Goal: Task Accomplishment & Management: Use online tool/utility

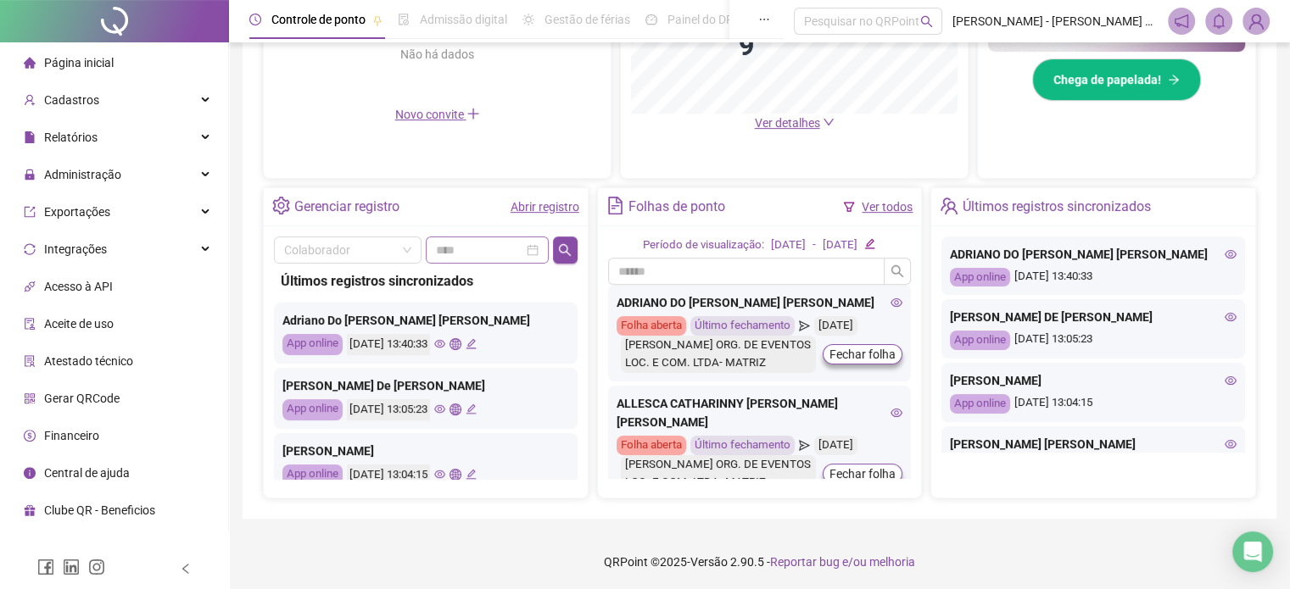
scroll to position [512, 0]
click at [532, 209] on link "Abrir registro" at bounding box center [544, 207] width 69 height 14
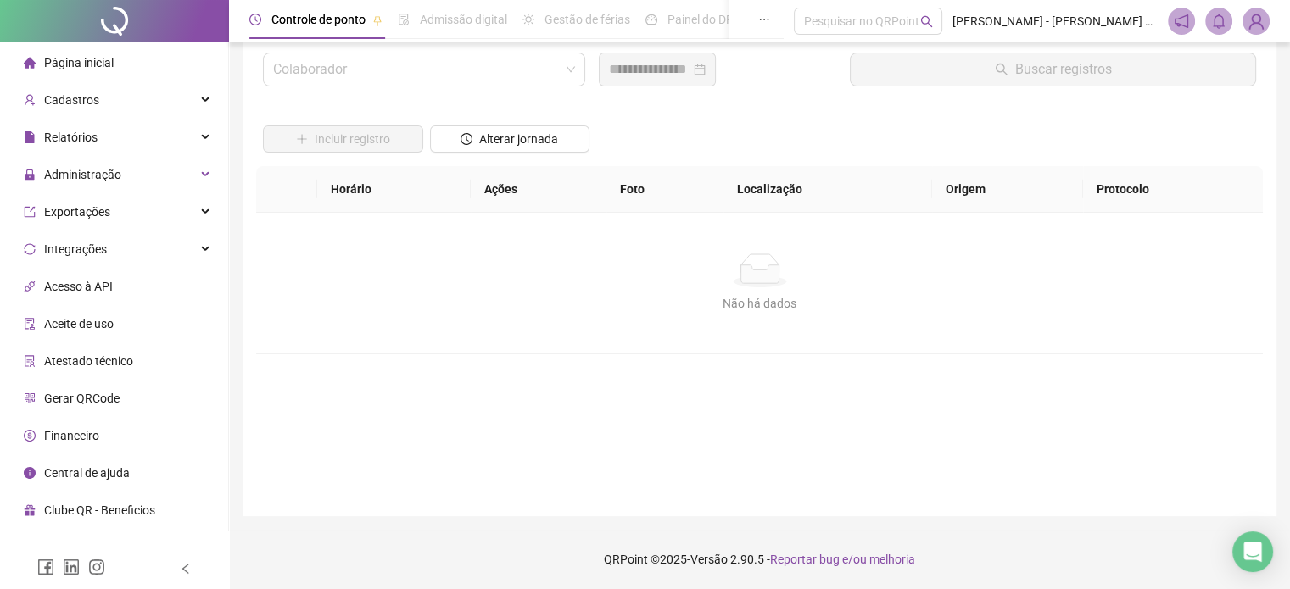
scroll to position [48, 0]
click at [438, 74] on input "search" at bounding box center [416, 70] width 287 height 32
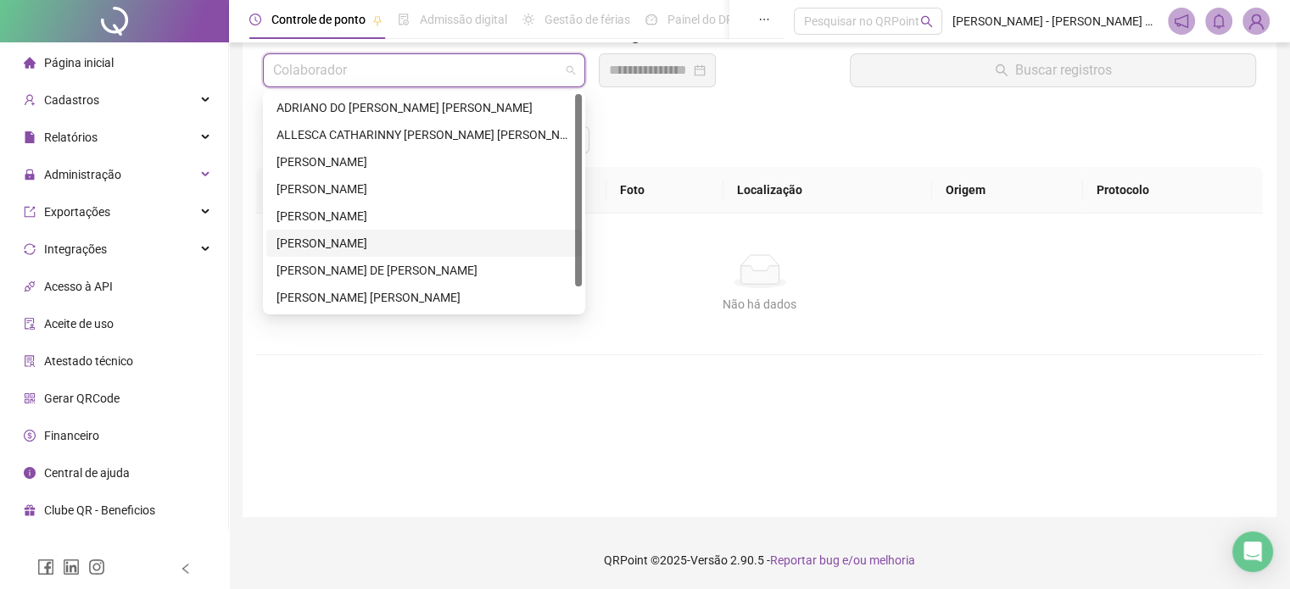
click at [367, 242] on div "[PERSON_NAME]" at bounding box center [423, 243] width 295 height 19
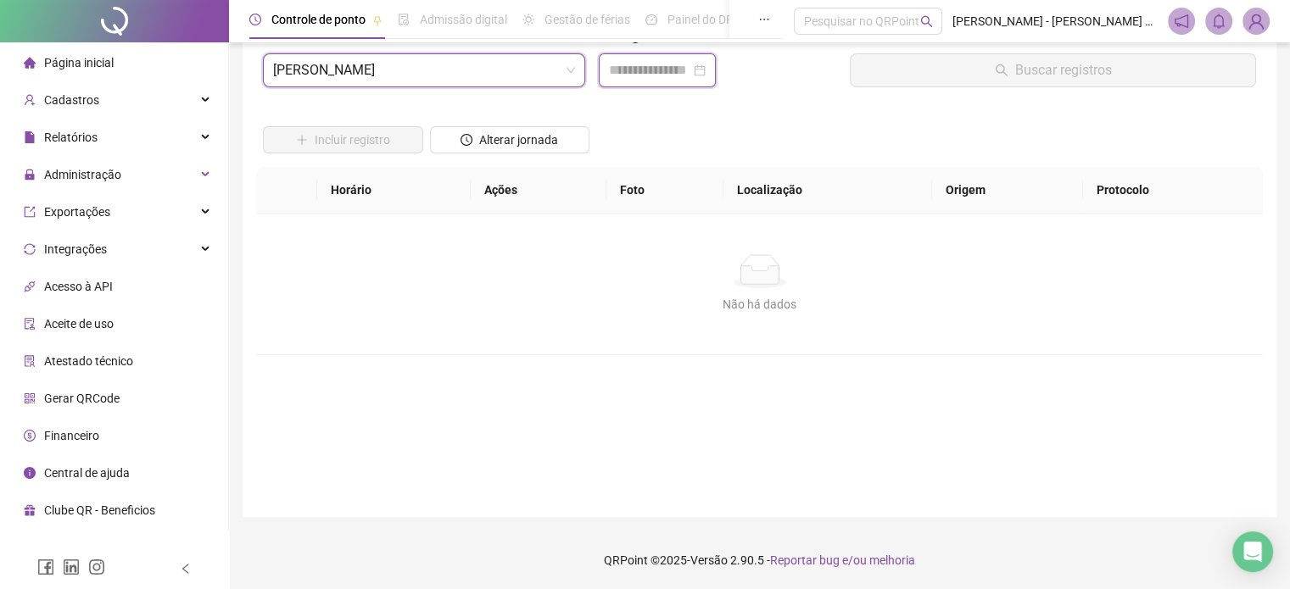
click at [640, 75] on input at bounding box center [649, 70] width 81 height 20
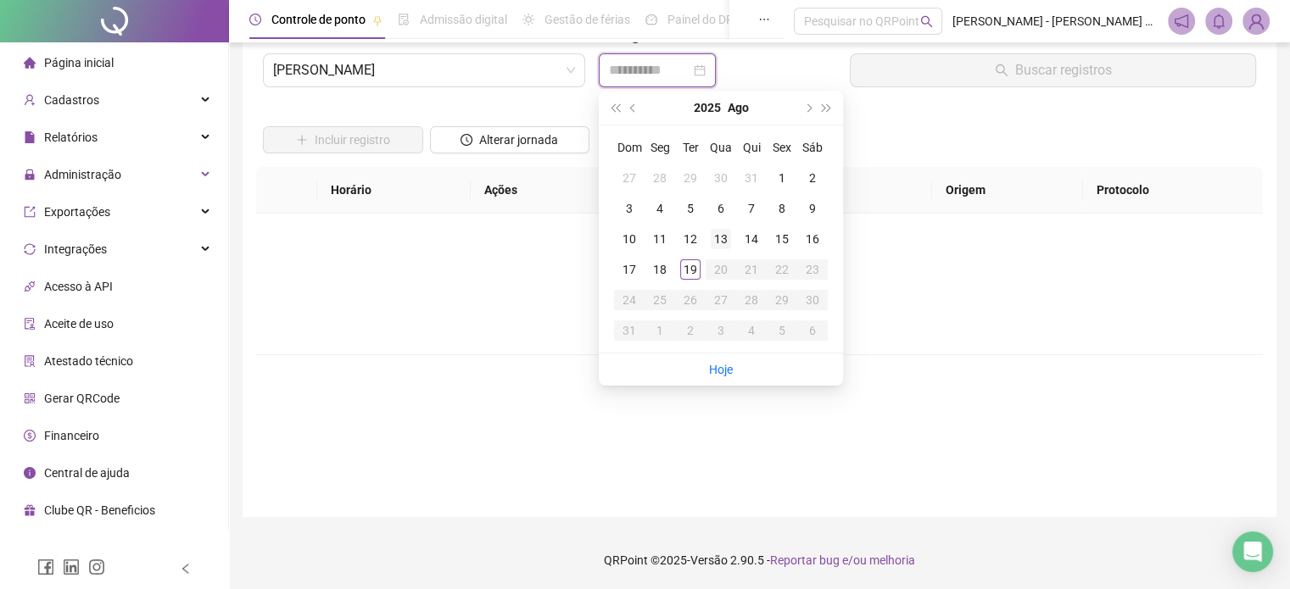
type input "**********"
click at [696, 277] on div "19" at bounding box center [690, 269] width 20 height 20
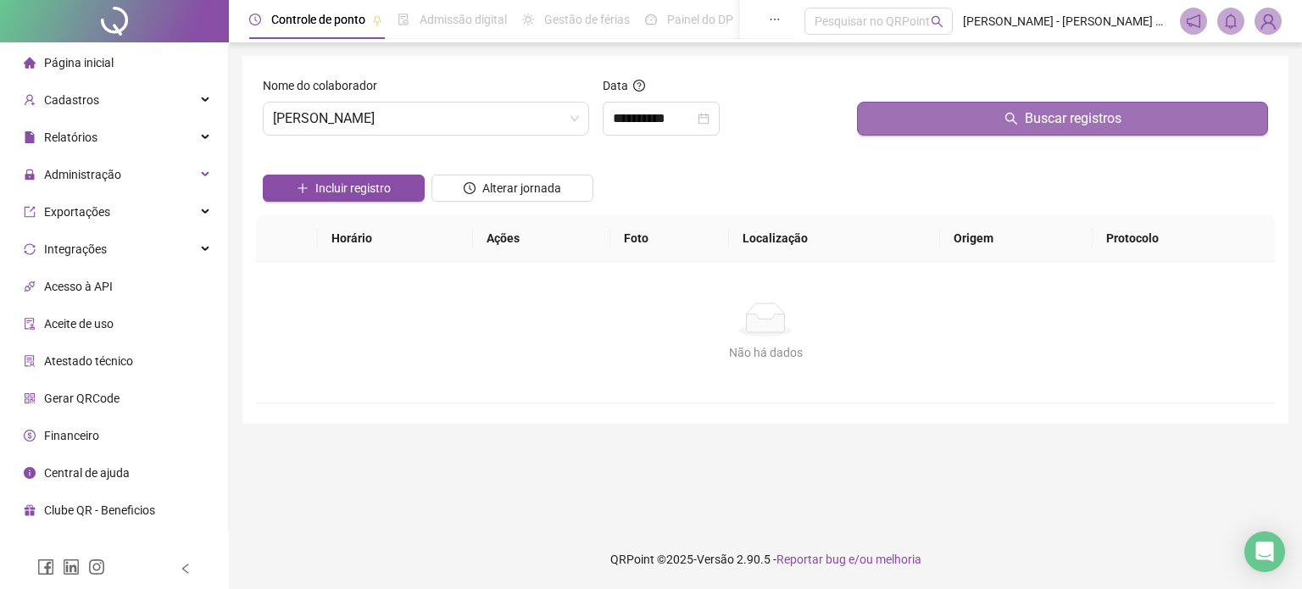
click at [953, 120] on button "Buscar registros" at bounding box center [1062, 119] width 411 height 34
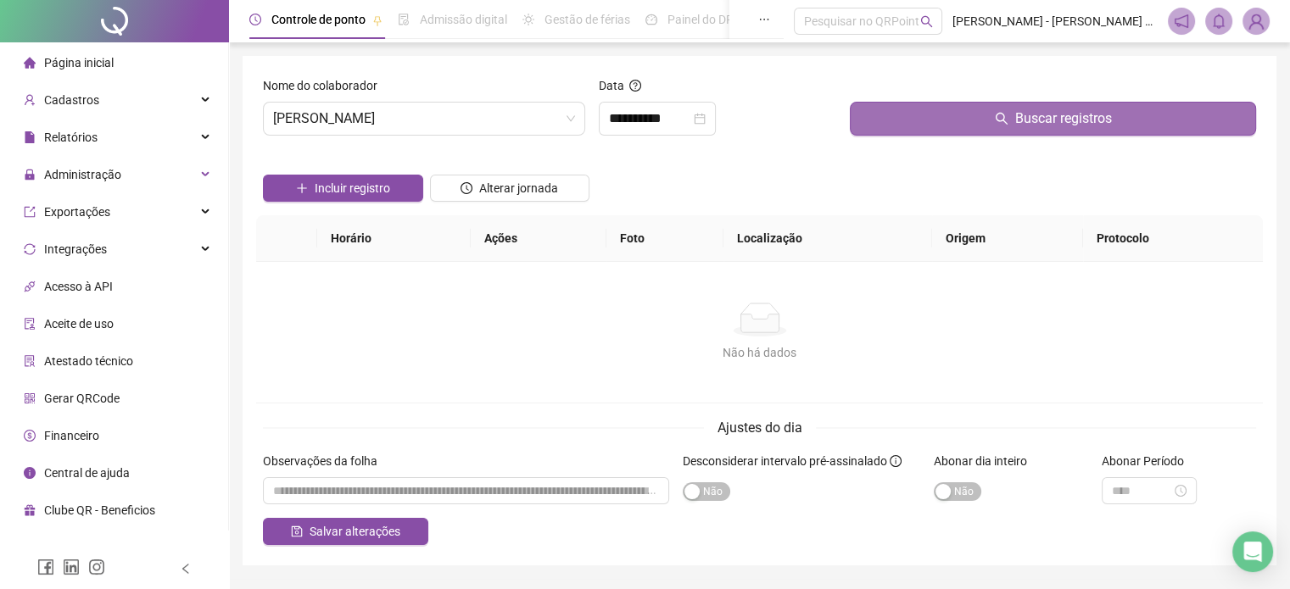
click at [1060, 116] on span "Buscar registros" at bounding box center [1063, 119] width 97 height 20
click at [1063, 116] on span "Buscar registros" at bounding box center [1063, 119] width 97 height 20
click at [994, 121] on button "Buscar registros" at bounding box center [1053, 119] width 406 height 34
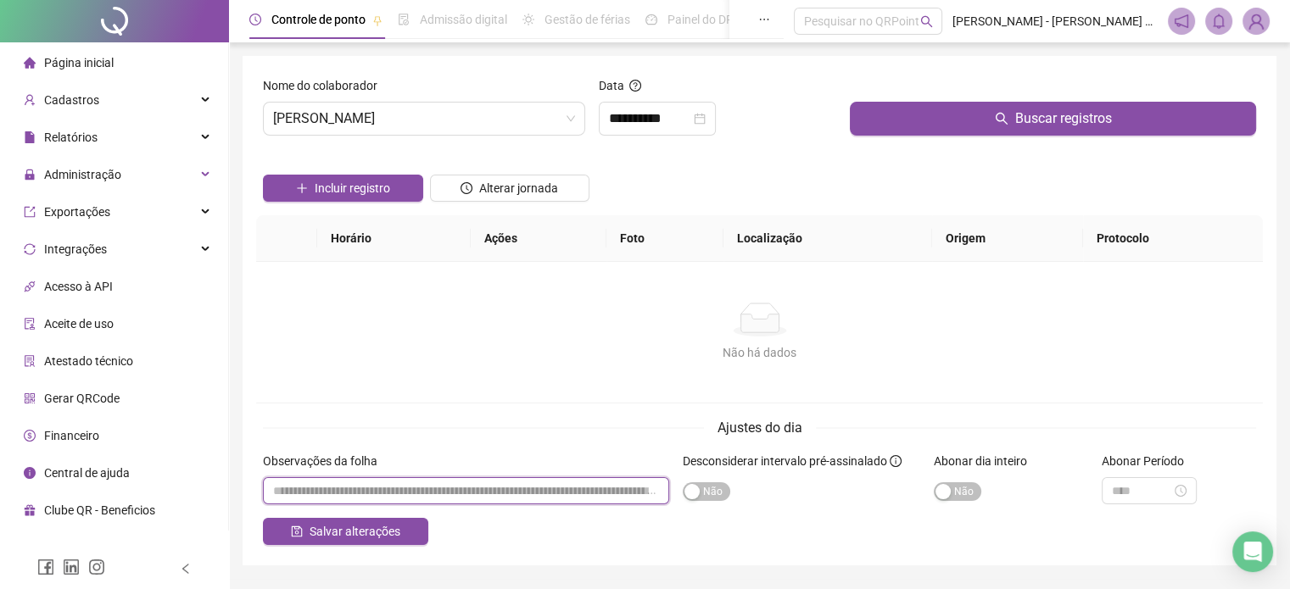
click at [482, 494] on input "textarea" at bounding box center [466, 490] width 406 height 27
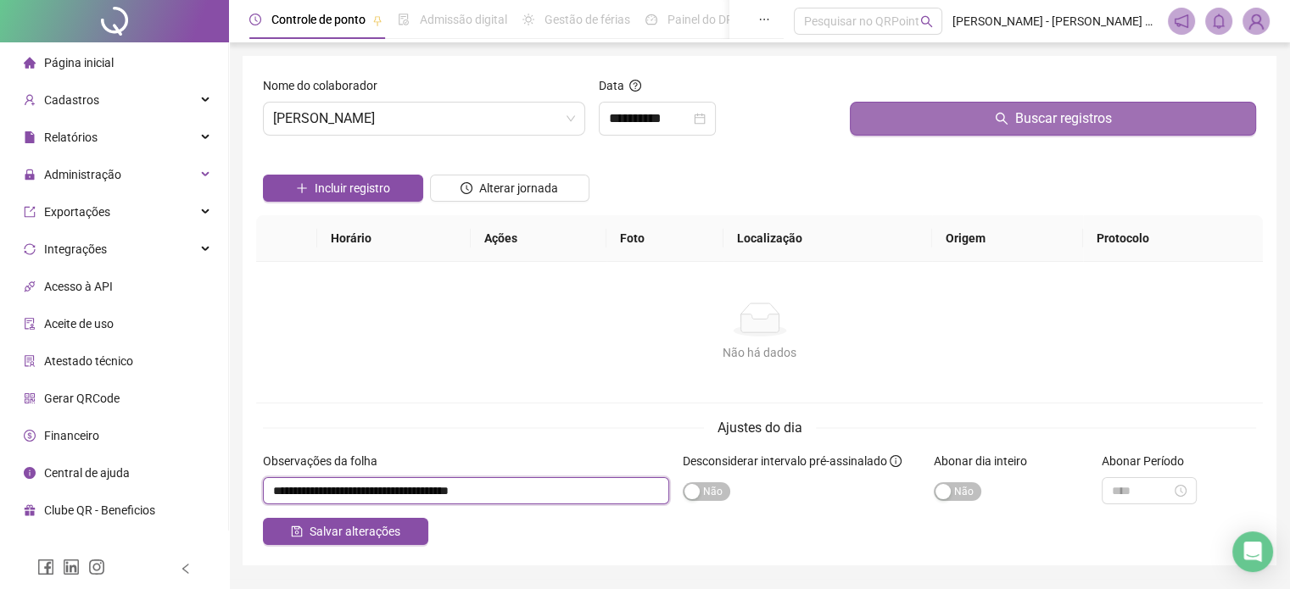
type input "**********"
click at [1029, 114] on span "Buscar registros" at bounding box center [1063, 119] width 97 height 20
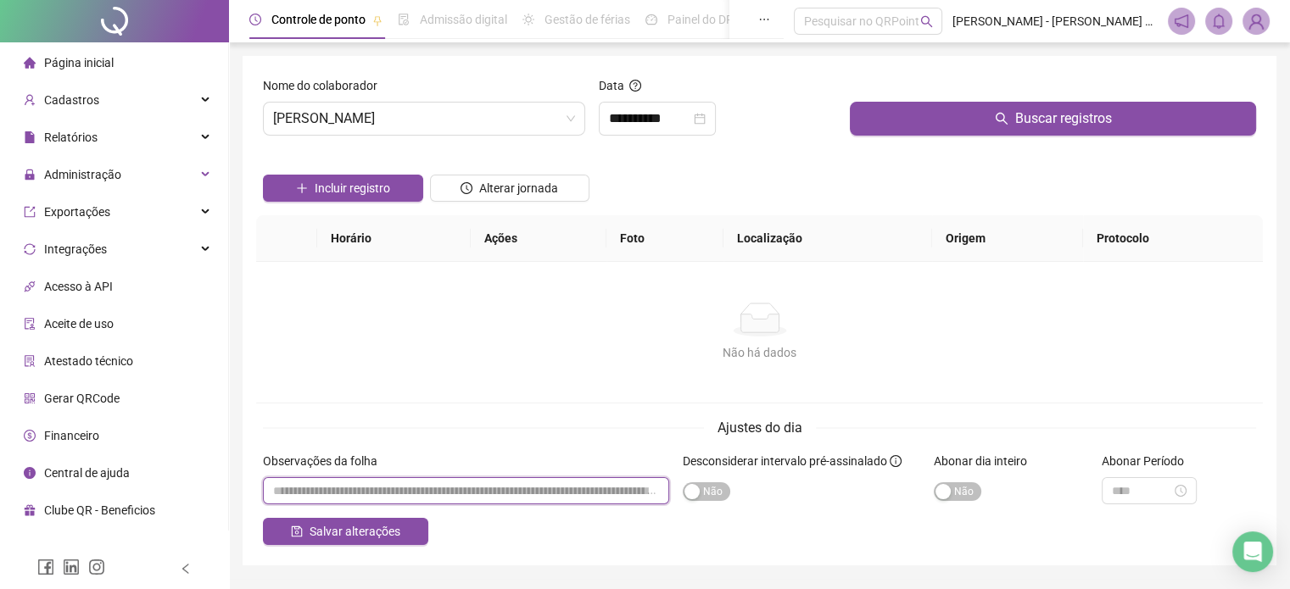
drag, startPoint x: 336, startPoint y: 493, endPoint x: 366, endPoint y: 461, distance: 43.8
click at [344, 485] on input "textarea" at bounding box center [466, 490] width 406 height 27
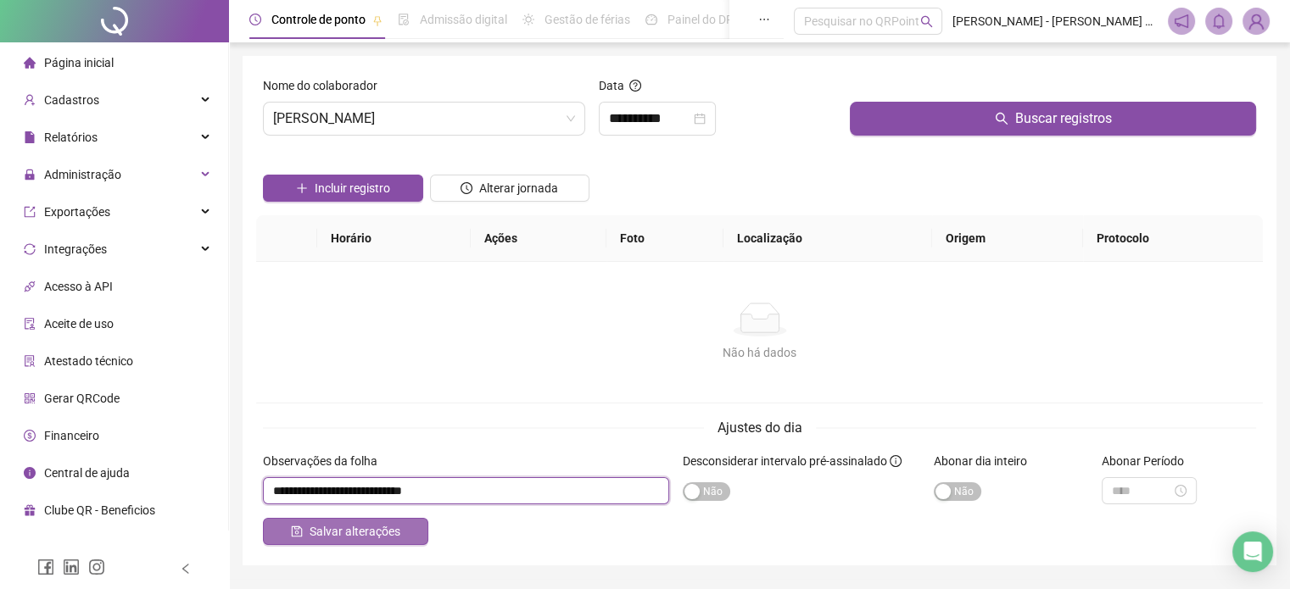
type input "**********"
click at [339, 535] on span "Salvar alterações" at bounding box center [354, 531] width 91 height 19
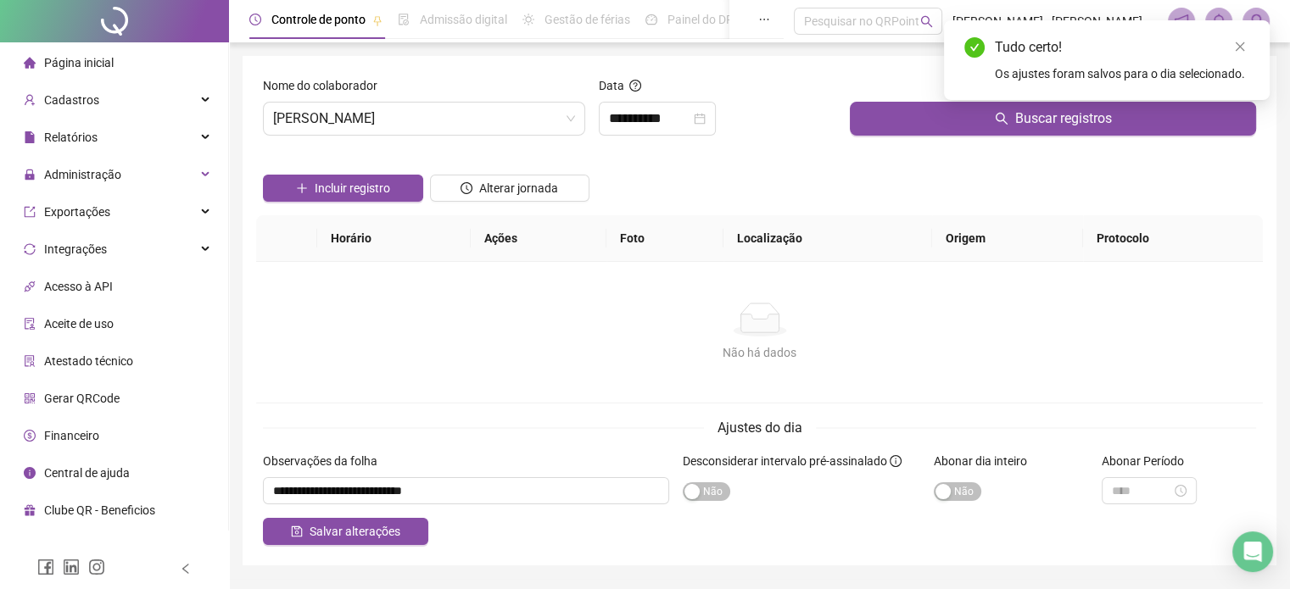
click at [71, 67] on span "Página inicial" at bounding box center [79, 63] width 70 height 14
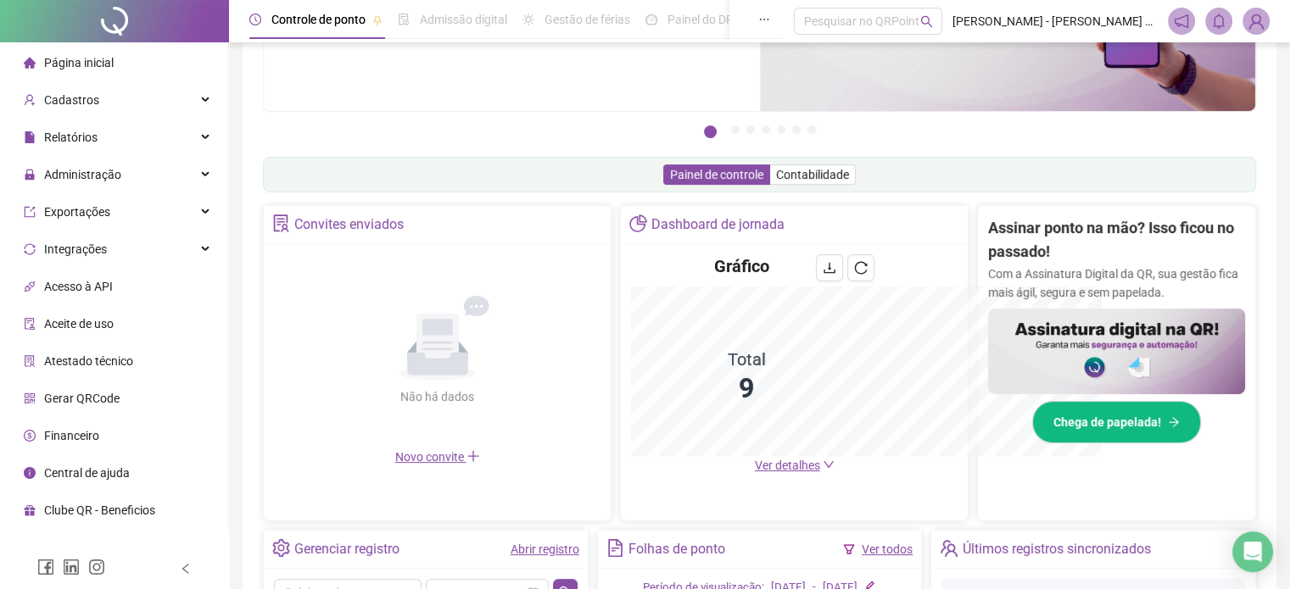
scroll to position [419, 0]
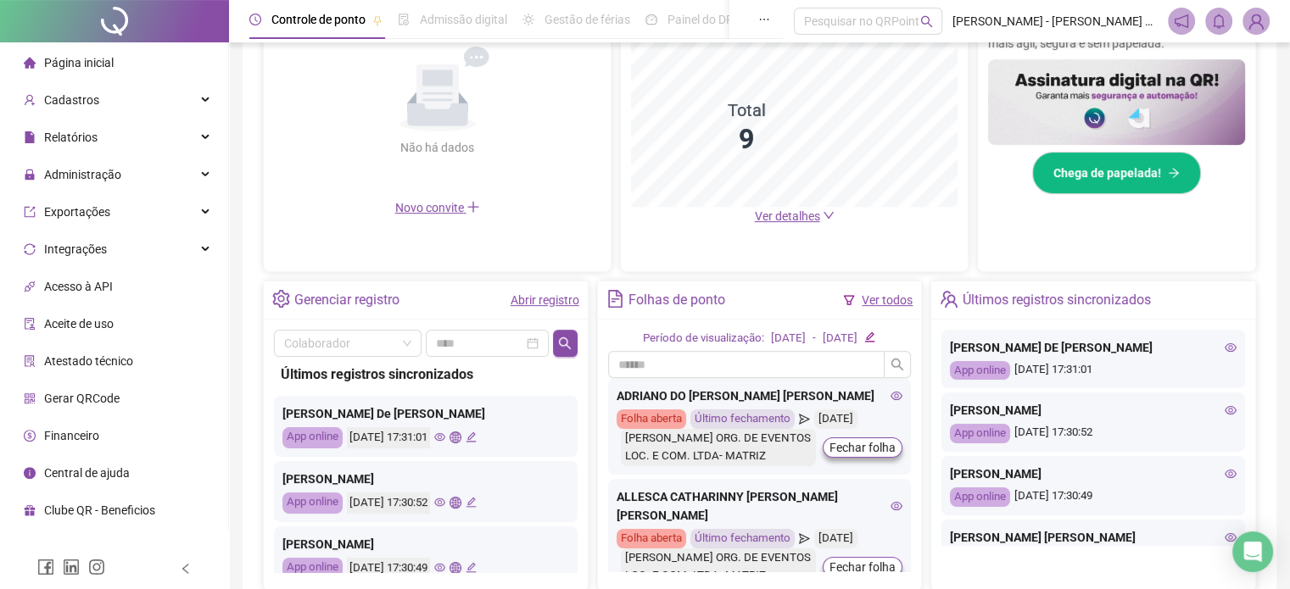
click at [516, 301] on link "Abrir registro" at bounding box center [544, 300] width 69 height 14
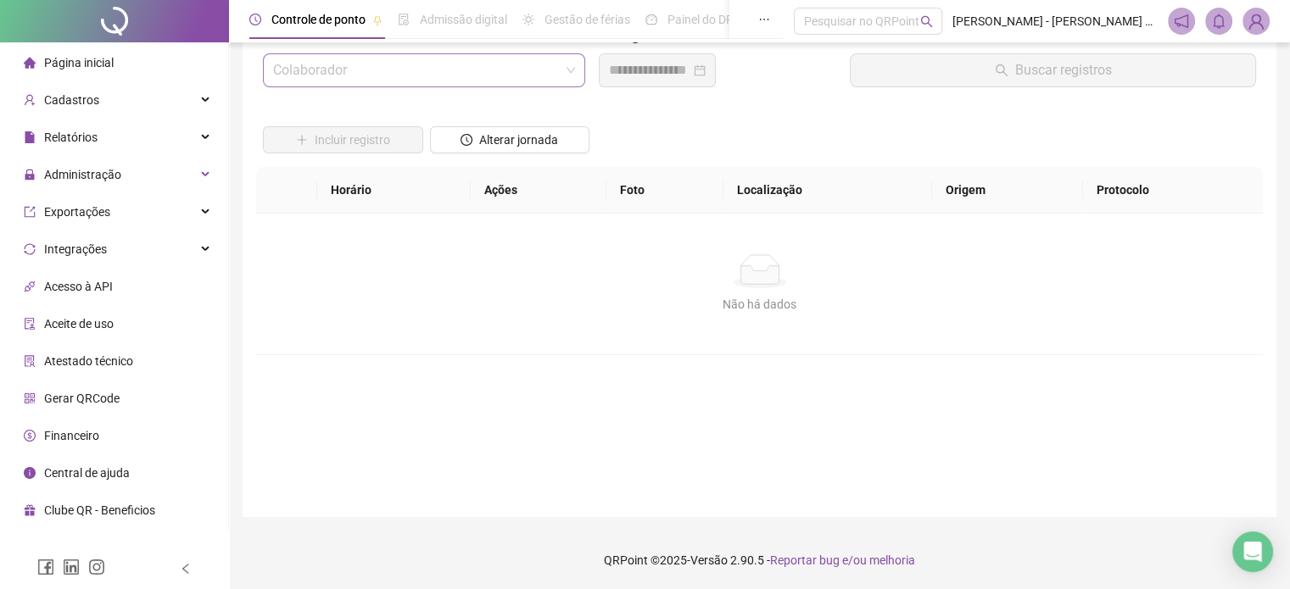
click at [396, 74] on input "search" at bounding box center [416, 70] width 287 height 32
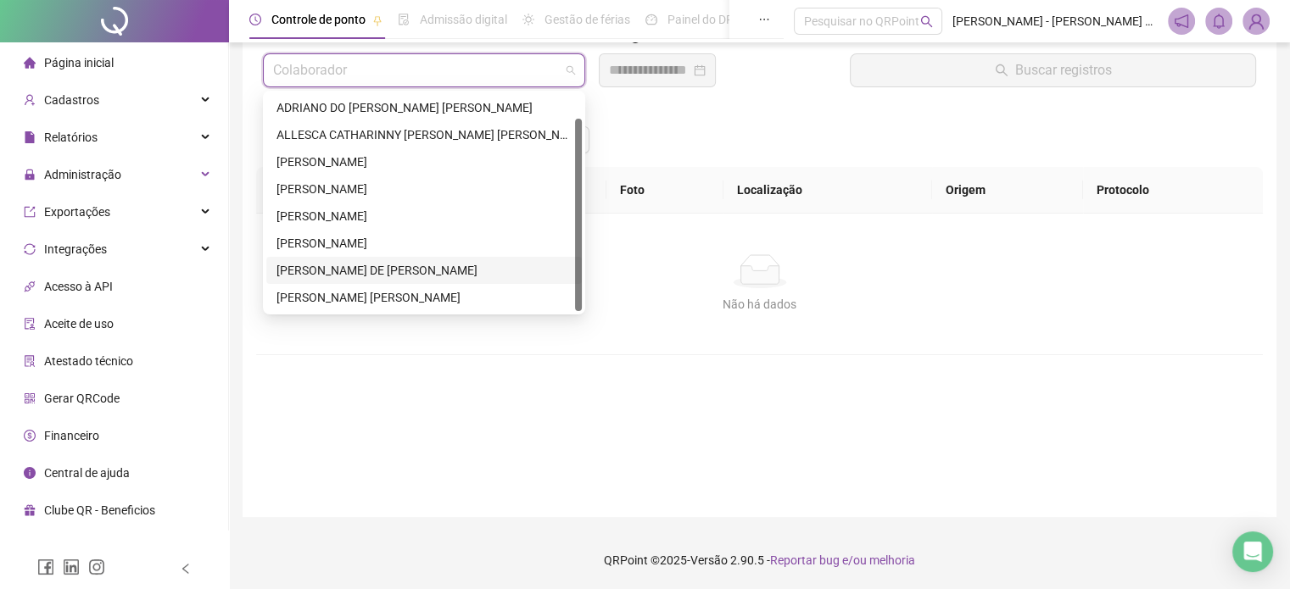
scroll to position [27, 0]
click at [347, 269] on div "[PERSON_NAME] [PERSON_NAME]" at bounding box center [423, 270] width 295 height 19
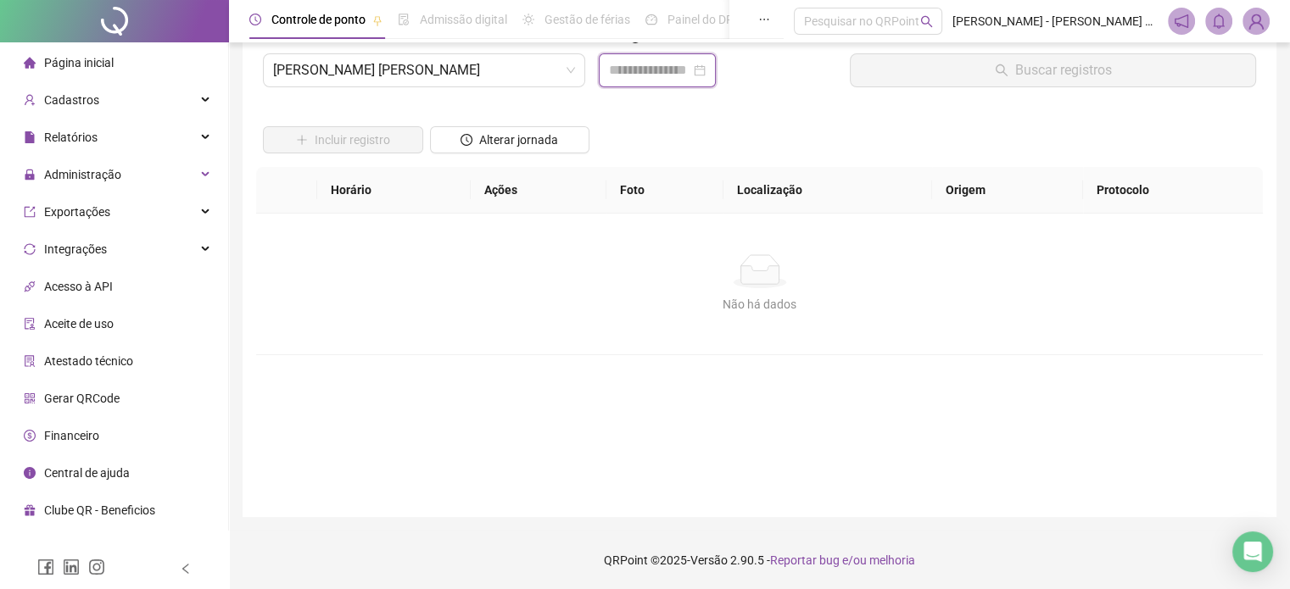
click at [613, 75] on input at bounding box center [649, 70] width 81 height 20
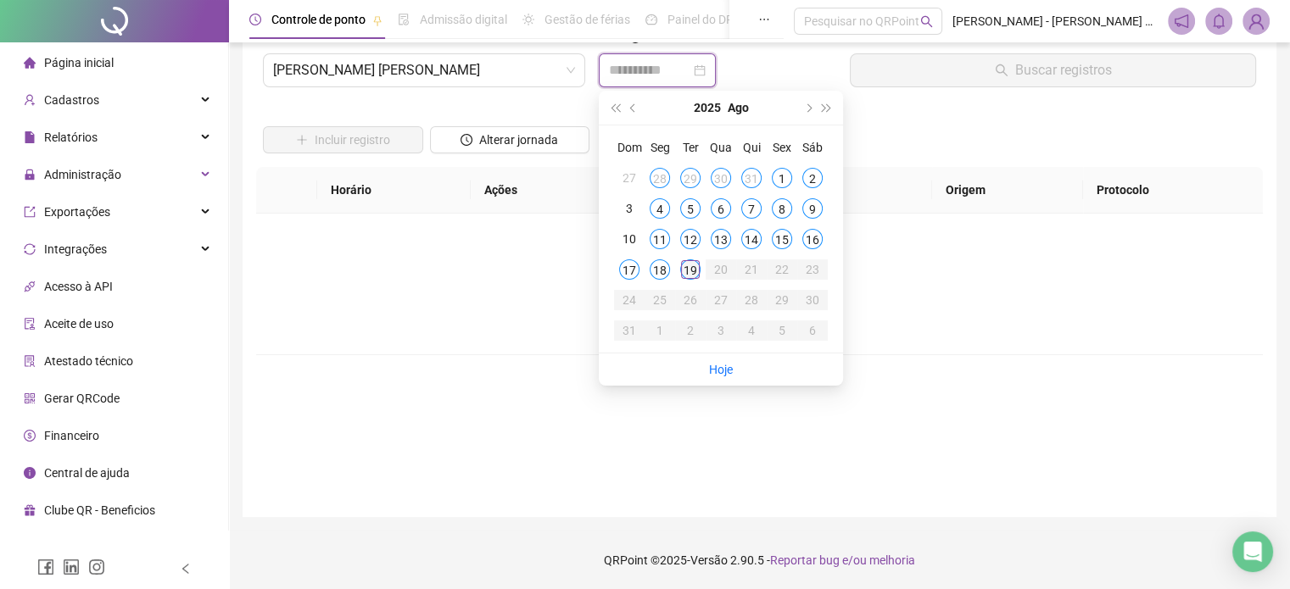
type input "**********"
click at [692, 265] on div "19" at bounding box center [690, 269] width 20 height 20
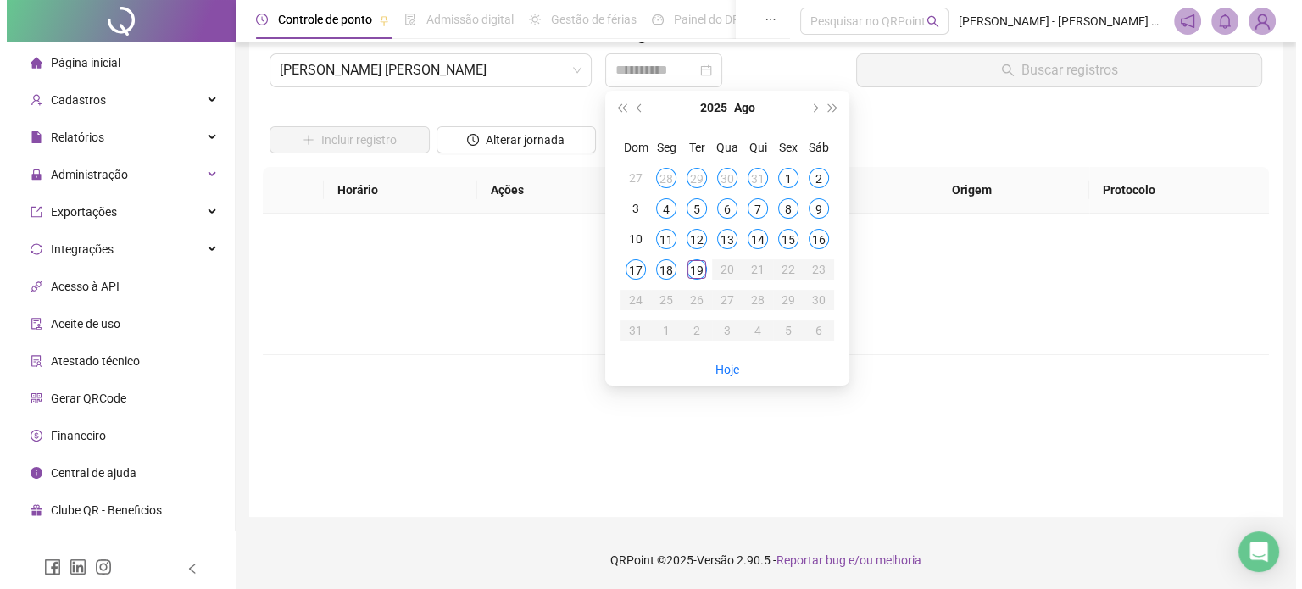
scroll to position [0, 0]
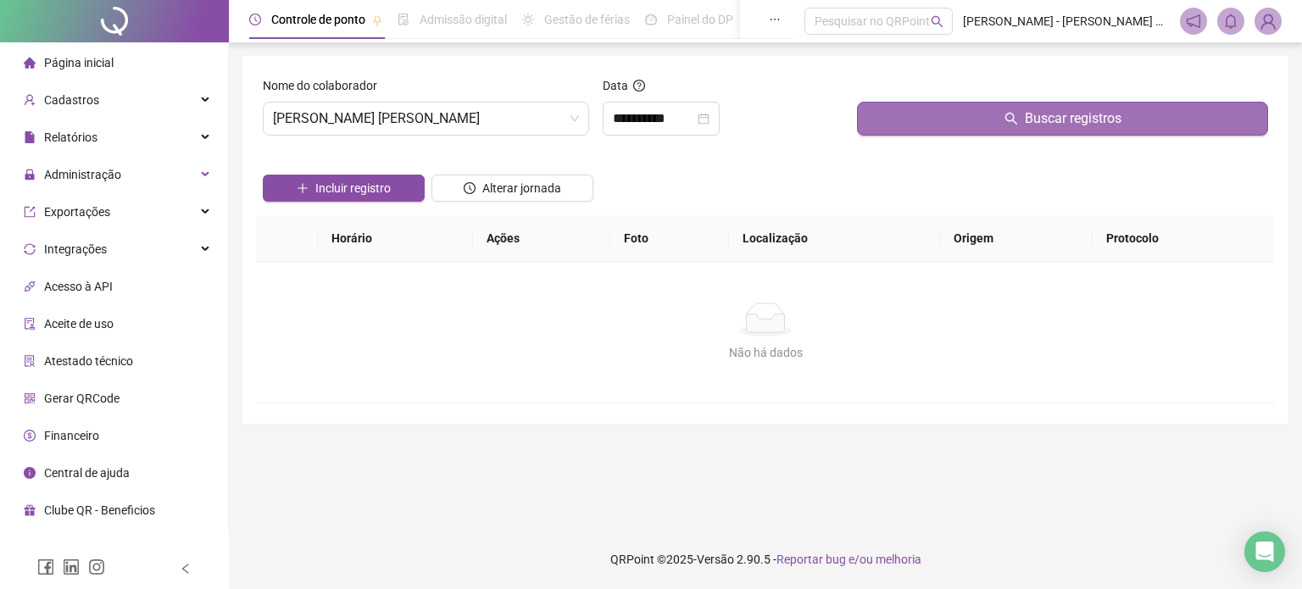
click at [1022, 121] on button "Buscar registros" at bounding box center [1062, 119] width 411 height 34
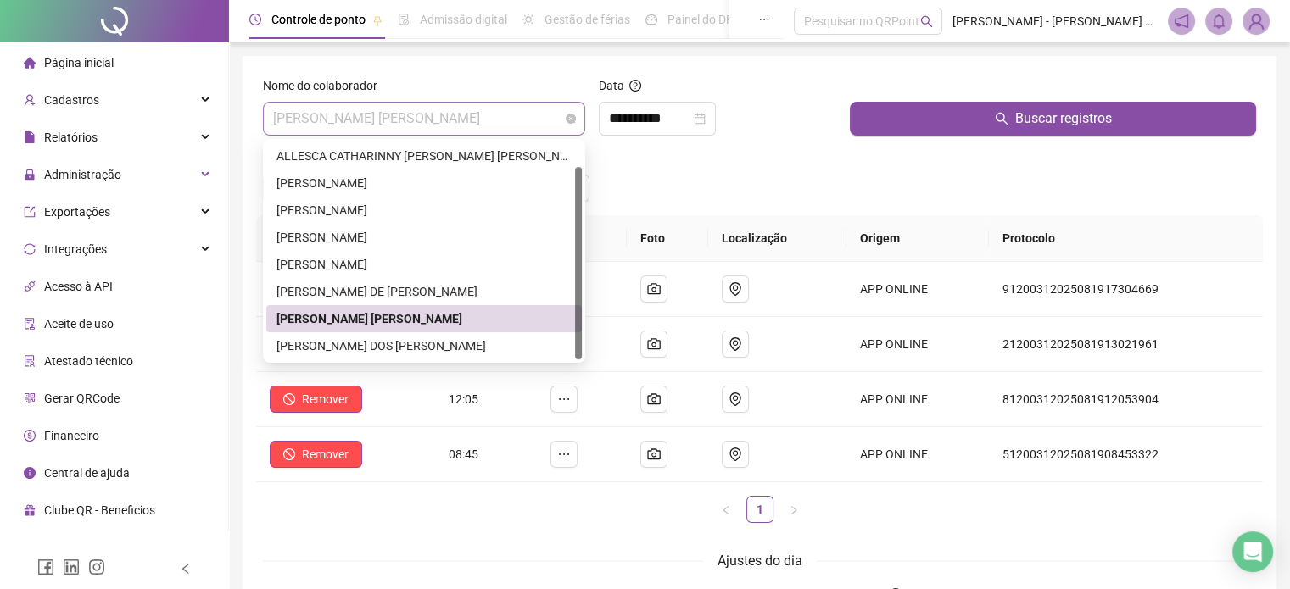
click at [515, 120] on span "[PERSON_NAME] [PERSON_NAME]" at bounding box center [424, 119] width 302 height 32
click at [337, 342] on div "[PERSON_NAME] DOS [PERSON_NAME]" at bounding box center [423, 346] width 295 height 19
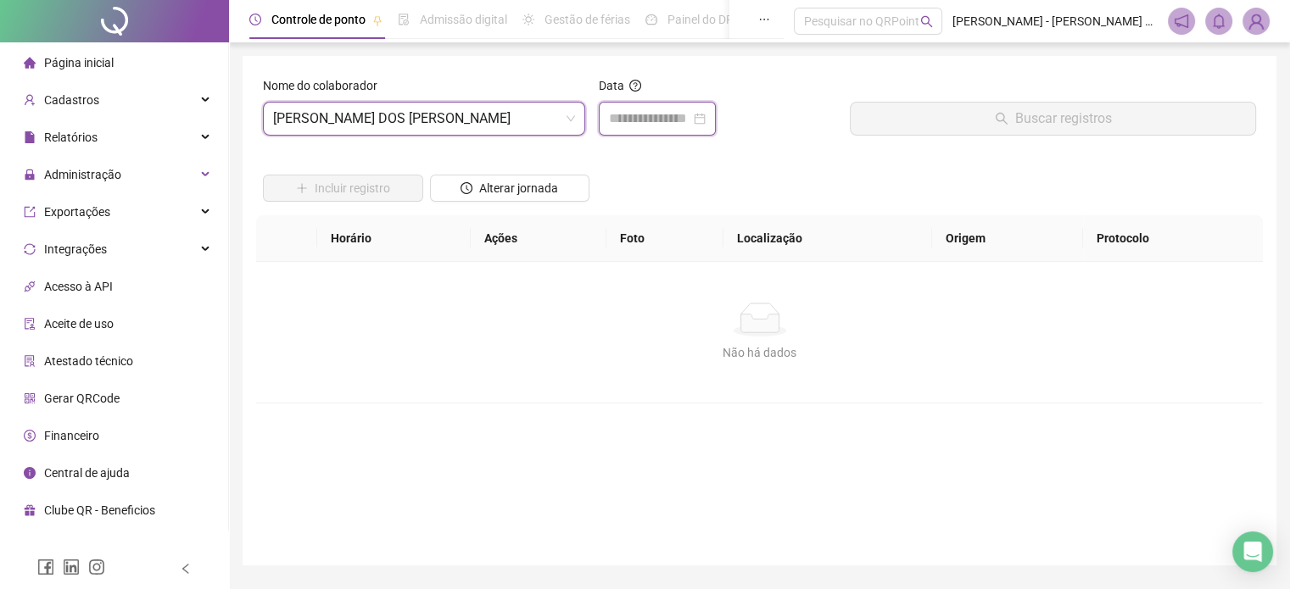
click at [621, 110] on input at bounding box center [649, 119] width 81 height 20
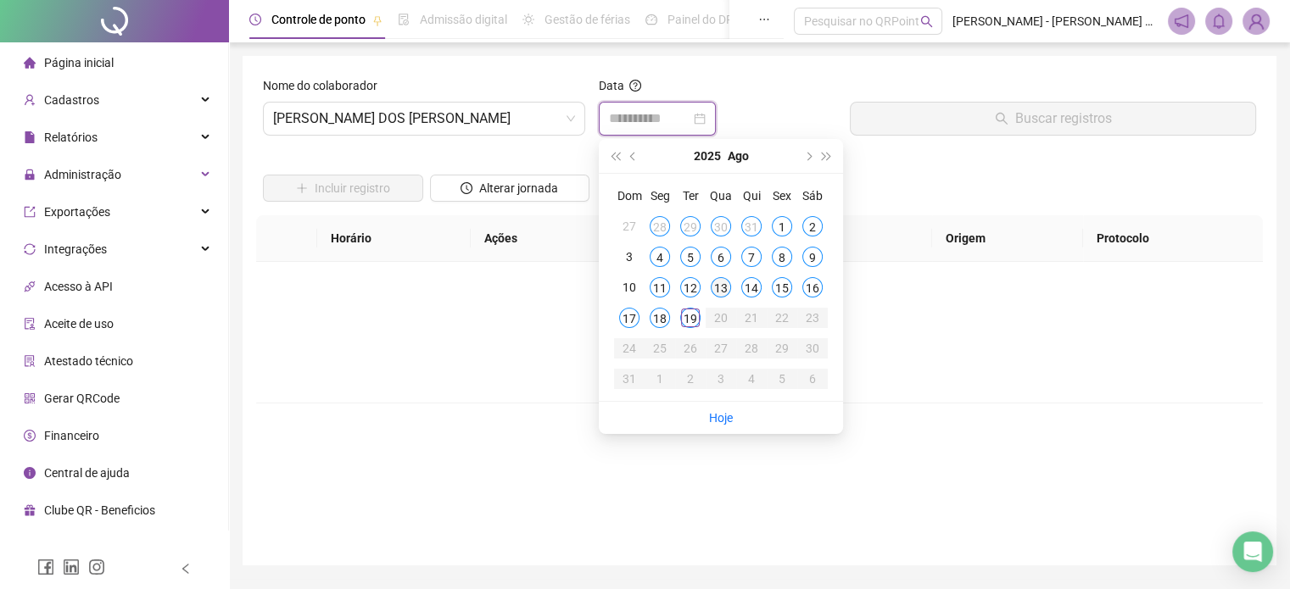
type input "**********"
click at [691, 314] on div "19" at bounding box center [690, 318] width 20 height 20
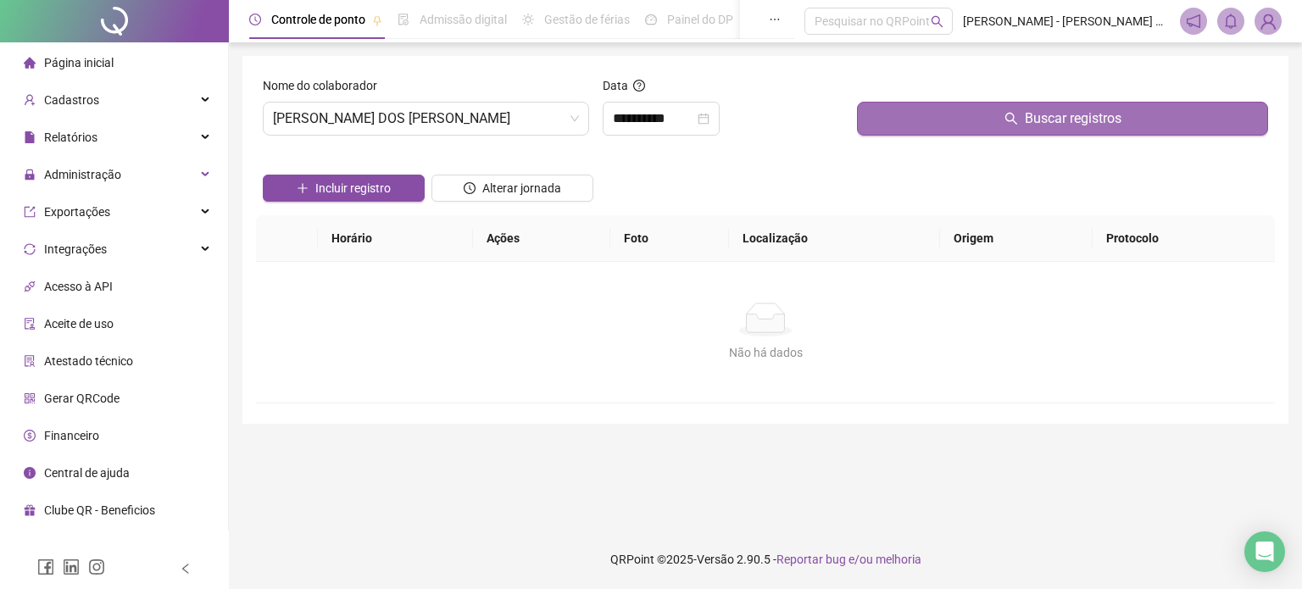
click at [1030, 103] on button "Buscar registros" at bounding box center [1062, 119] width 411 height 34
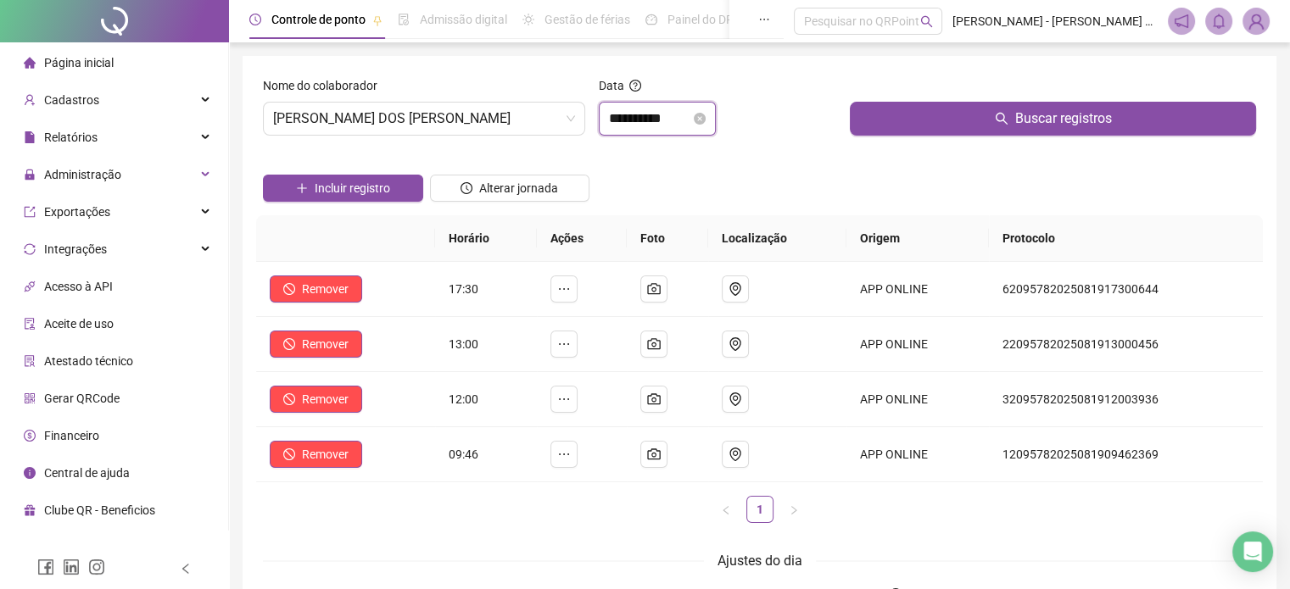
click at [690, 114] on input "**********" at bounding box center [649, 119] width 81 height 20
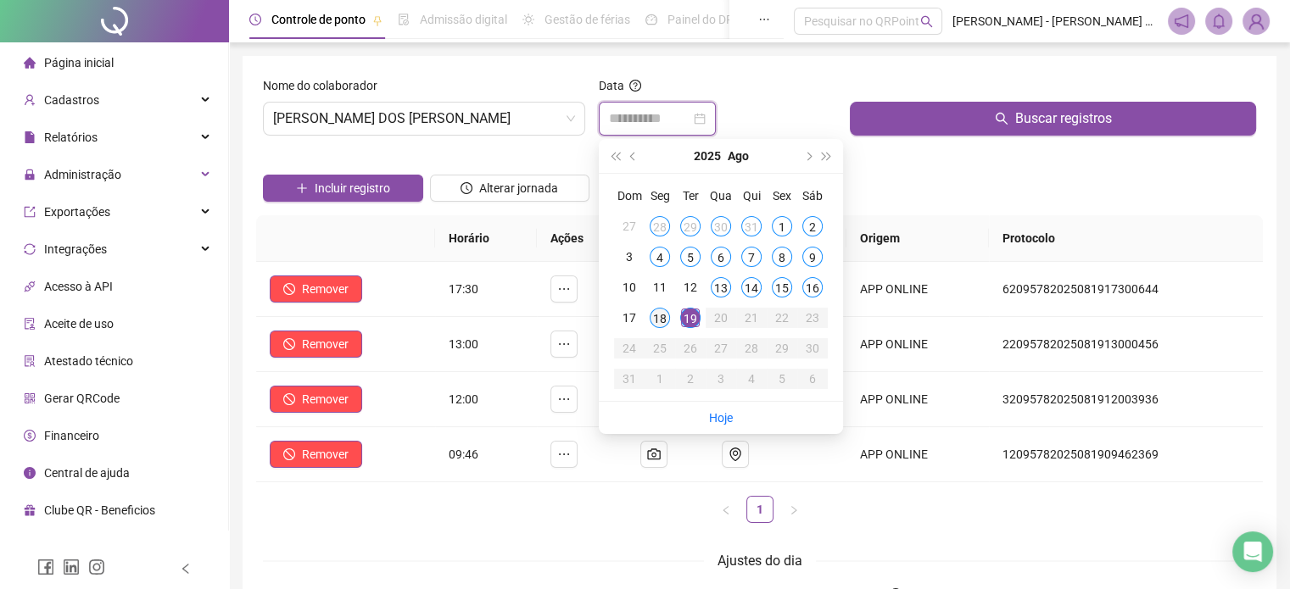
type input "**********"
click at [655, 324] on div "18" at bounding box center [659, 318] width 20 height 20
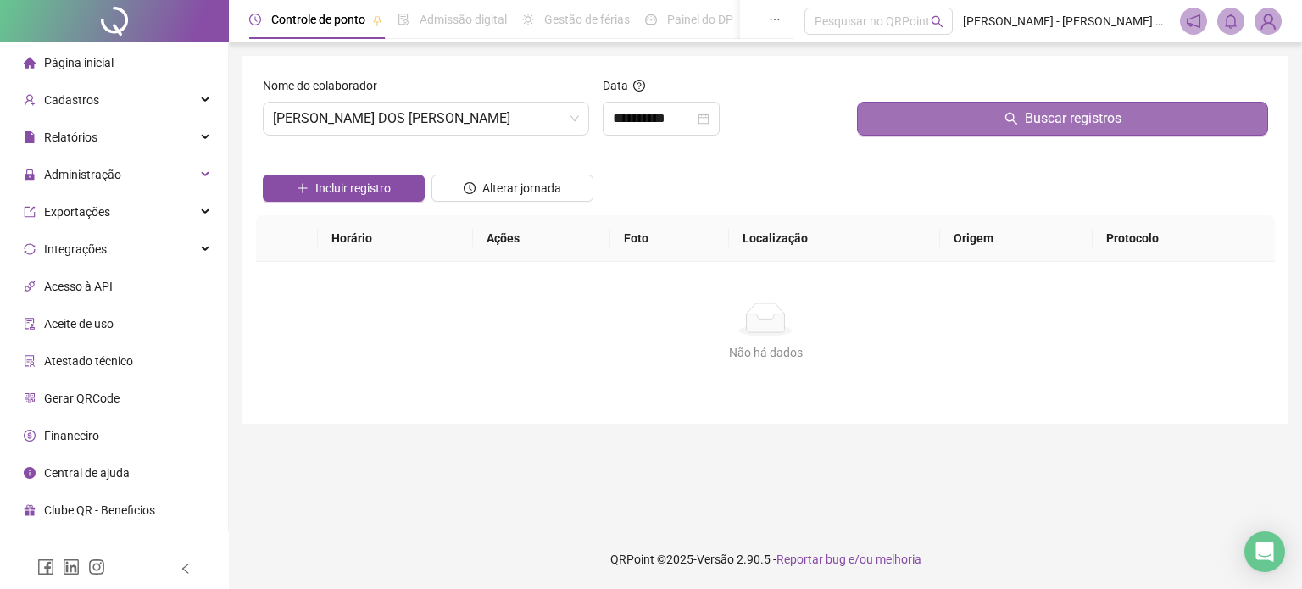
click at [1061, 119] on span "Buscar registros" at bounding box center [1073, 119] width 97 height 20
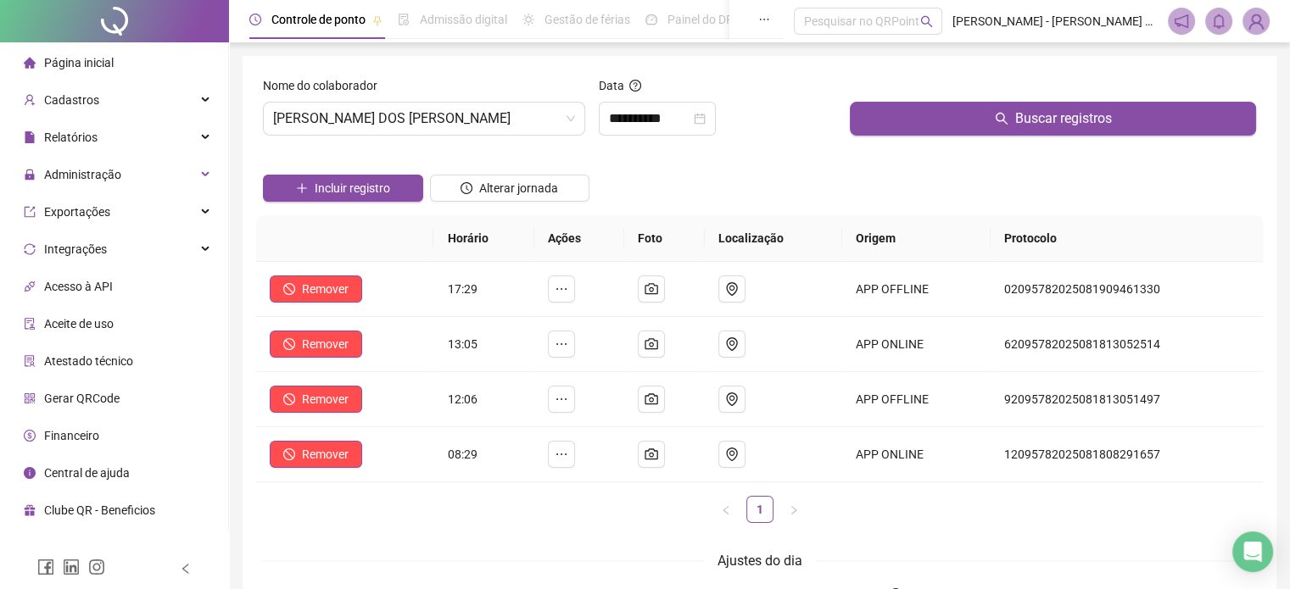
click at [1261, 23] on img at bounding box center [1255, 20] width 25 height 25
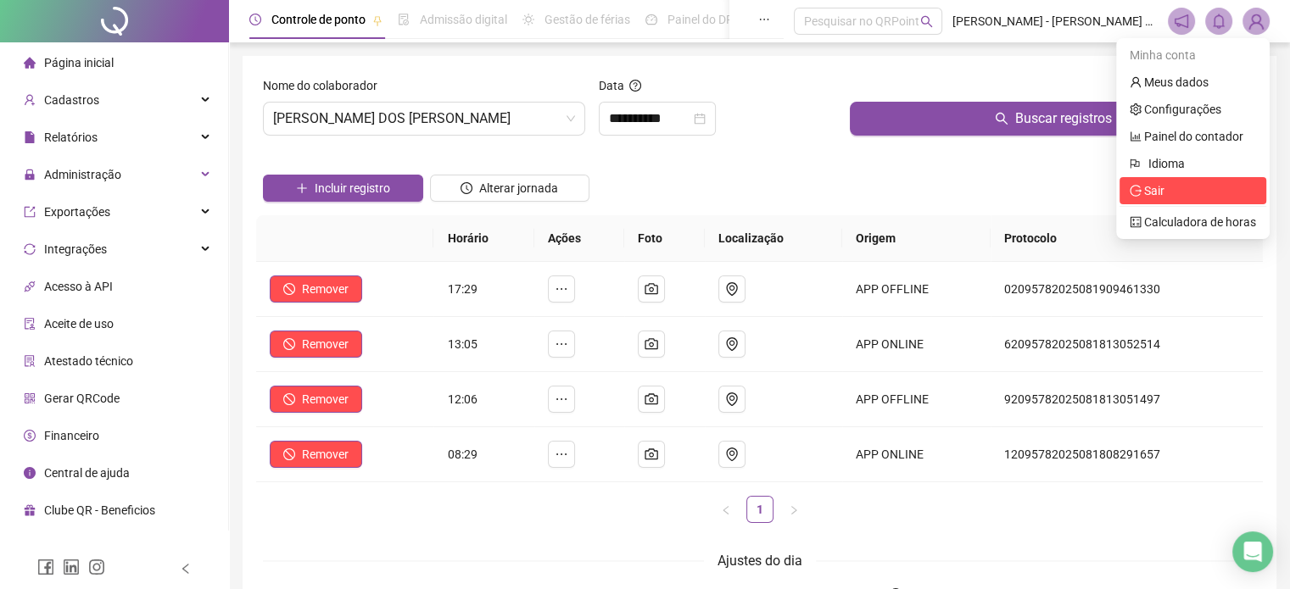
click at [1149, 192] on span "Sair" at bounding box center [1154, 191] width 20 height 14
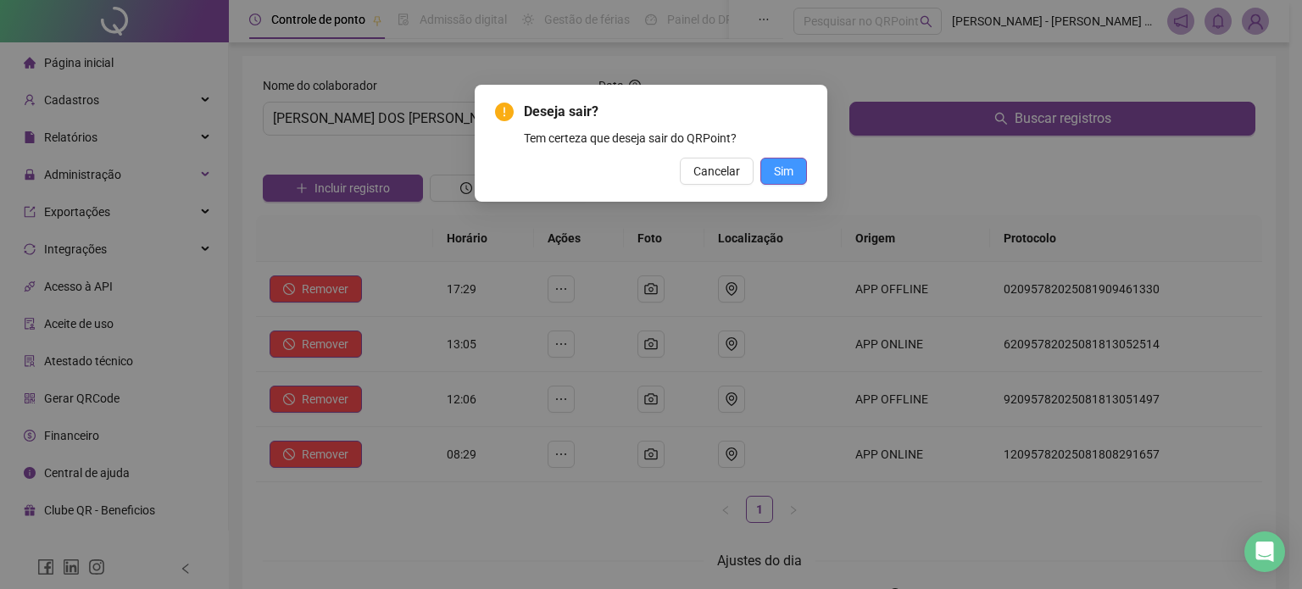
click at [800, 170] on button "Sim" at bounding box center [784, 171] width 47 height 27
